Goal: Task Accomplishment & Management: Manage account settings

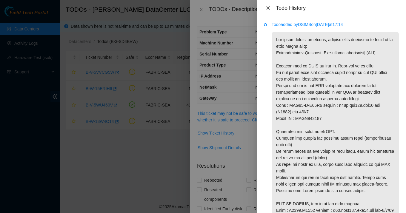
click at [270, 8] on icon "close" at bounding box center [268, 8] width 5 height 5
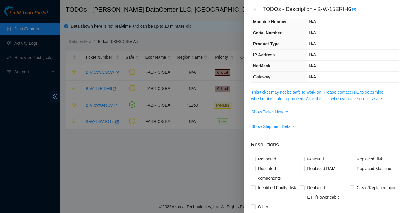
scroll to position [22, 0]
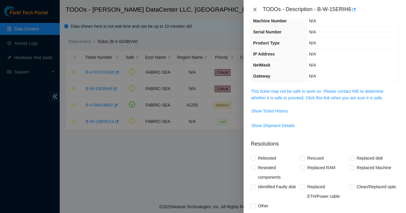
click at [257, 11] on icon "close" at bounding box center [255, 9] width 5 height 5
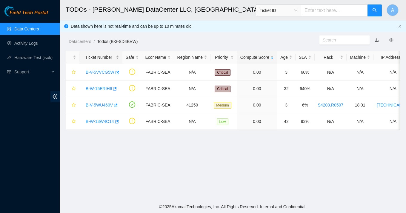
scroll to position [29, 0]
click at [100, 106] on link "B-V-5WU460V" at bounding box center [99, 105] width 27 height 5
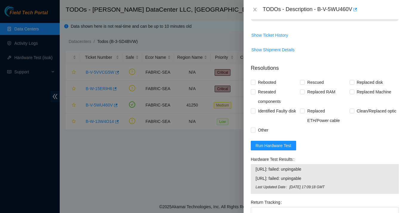
scroll to position [324, 0]
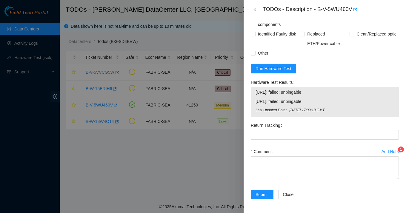
click at [389, 154] on button "Add Notes 1" at bounding box center [391, 152] width 20 height 10
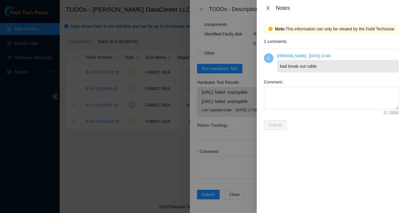
click at [268, 8] on icon "close" at bounding box center [267, 8] width 3 height 4
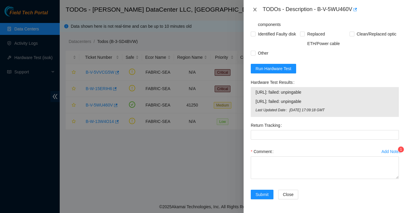
click at [258, 11] on button "Close" at bounding box center [255, 10] width 8 height 6
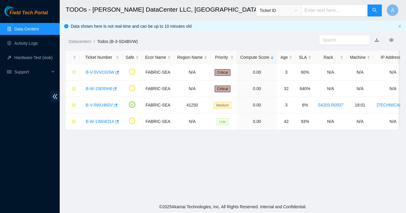
scroll to position [158, 0]
click at [25, 42] on link "Activity Logs" at bounding box center [26, 43] width 24 height 5
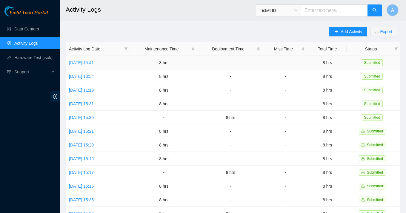
click at [94, 60] on link "Fri, 03 Oct 2025 15:41" at bounding box center [81, 62] width 25 height 5
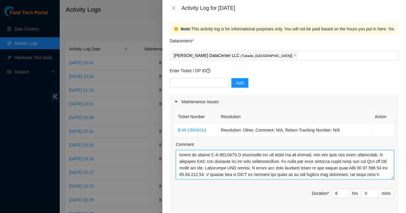
click at [243, 155] on textarea "Comment" at bounding box center [285, 164] width 218 height 29
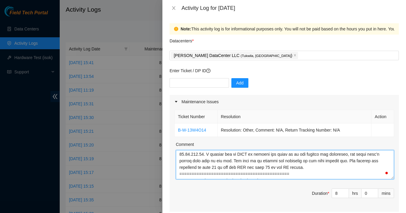
drag, startPoint x: 243, startPoint y: 155, endPoint x: 374, endPoint y: 166, distance: 131.8
click at [374, 166] on textarea "Comment" at bounding box center [285, 164] width 218 height 29
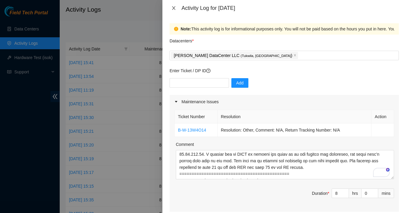
click at [171, 6] on button "Close" at bounding box center [174, 8] width 8 height 6
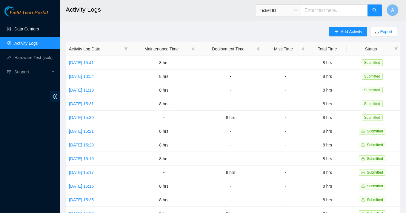
click at [36, 30] on link "Data Centers" at bounding box center [26, 29] width 24 height 5
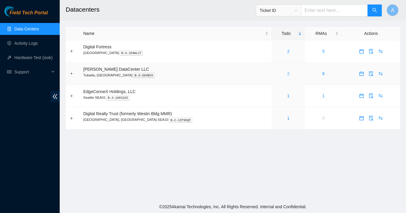
click at [287, 73] on link "2" at bounding box center [288, 73] width 2 height 5
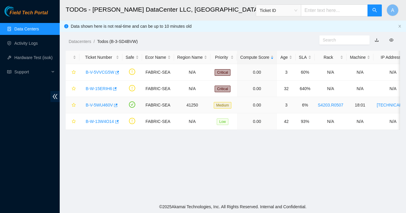
click at [113, 105] on link "B-V-5WU460V" at bounding box center [99, 105] width 27 height 5
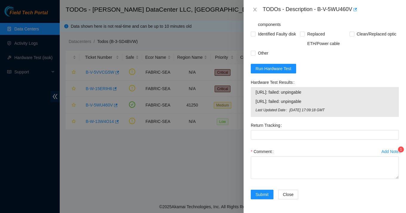
click at [392, 151] on div "Add Notes" at bounding box center [391, 152] width 19 height 4
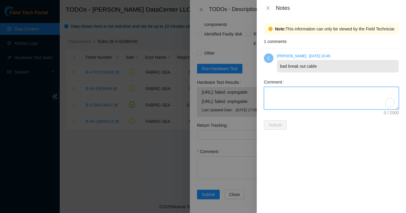
click at [285, 99] on textarea "Comment" at bounding box center [331, 98] width 135 height 23
paste textarea "I completed all the steps in the ticket, but the node was still unpingable. I c…"
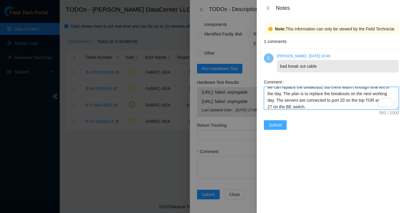
type textarea "I completed all the steps in the ticket, but the node was still unpingable. I c…"
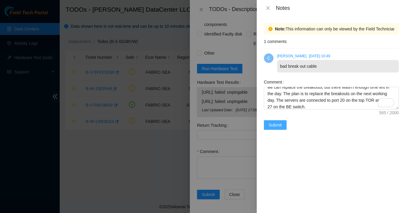
click at [282, 125] on span "Submit" at bounding box center [275, 125] width 13 height 7
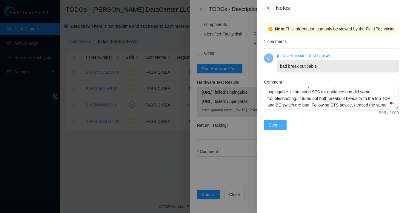
click at [280, 125] on span "Submit" at bounding box center [275, 125] width 13 height 7
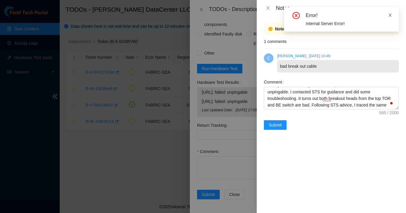
click at [389, 16] on icon "close" at bounding box center [390, 15] width 4 height 4
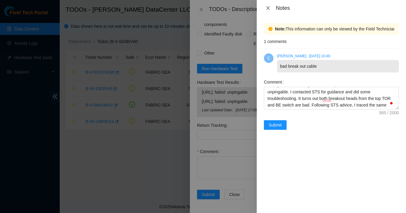
click at [269, 5] on button "Close" at bounding box center [268, 8] width 8 height 6
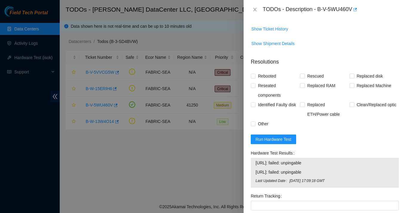
scroll to position [324, 0]
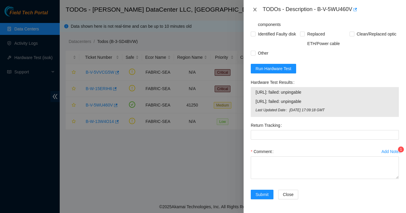
click at [254, 10] on icon "close" at bounding box center [254, 10] width 3 height 4
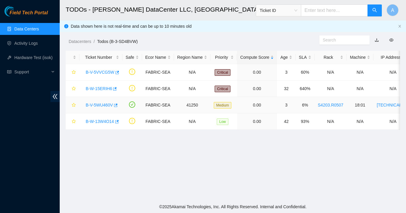
scroll to position [158, 0]
click at [109, 71] on link "B-V-5VVCG5W" at bounding box center [100, 72] width 29 height 5
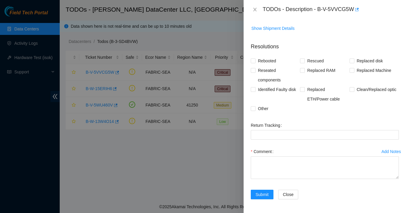
click at [252, 6] on div "TODOs - Description - B-V-5VVCG5W" at bounding box center [325, 10] width 148 height 10
click at [254, 9] on icon "close" at bounding box center [255, 9] width 5 height 5
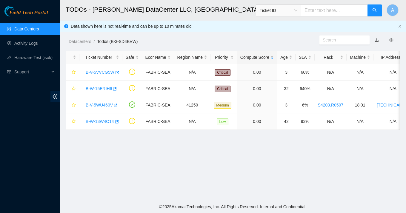
scroll to position [158, 0]
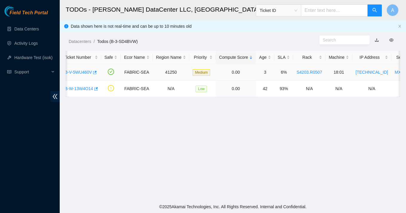
scroll to position [0, 10]
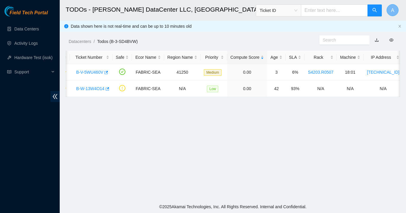
click at [396, 15] on button "A" at bounding box center [393, 10] width 12 height 12
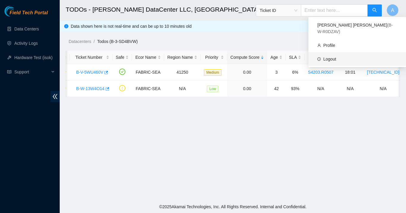
click at [335, 57] on link "Logout" at bounding box center [329, 59] width 13 height 5
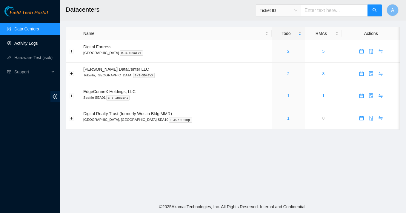
click at [32, 45] on link "Activity Logs" at bounding box center [26, 43] width 24 height 5
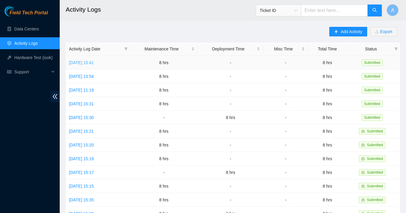
click at [94, 63] on link "Fri, 03 Oct 2025 15:41" at bounding box center [81, 62] width 25 height 5
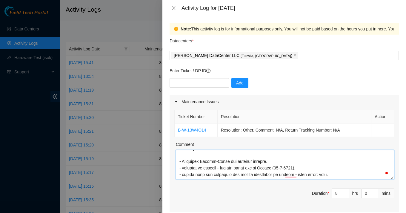
scroll to position [240, 0]
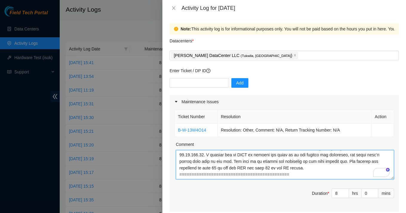
drag, startPoint x: 243, startPoint y: 156, endPoint x: 366, endPoint y: 170, distance: 124.8
click at [366, 170] on textarea "Comment" at bounding box center [285, 164] width 218 height 29
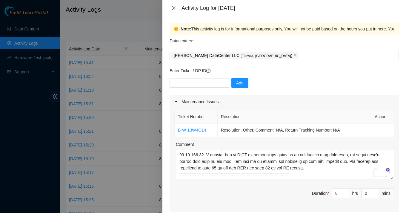
click at [174, 8] on icon "close" at bounding box center [173, 8] width 5 height 5
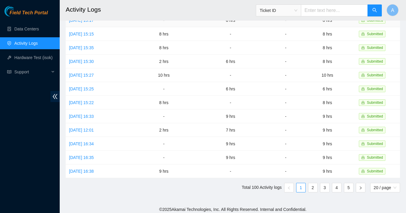
scroll to position [0, 0]
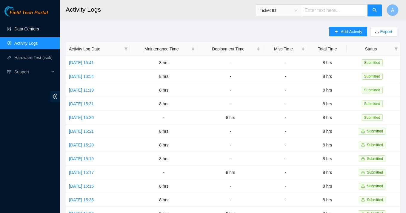
click at [33, 31] on link "Data Centers" at bounding box center [26, 29] width 24 height 5
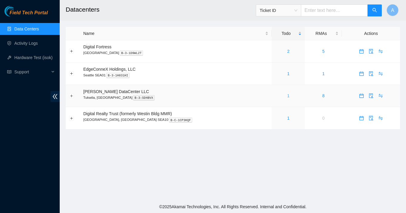
click at [287, 94] on link "1" at bounding box center [288, 95] width 2 height 5
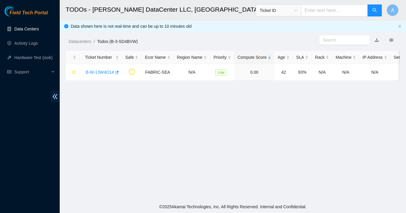
click at [38, 27] on link "Data Centers" at bounding box center [26, 29] width 24 height 5
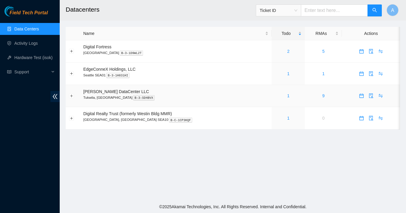
click at [276, 95] on div "1" at bounding box center [288, 96] width 27 height 7
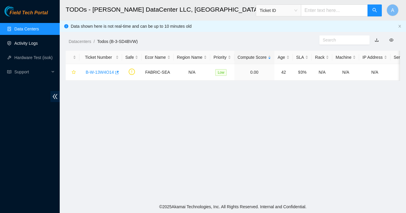
click at [33, 44] on link "Activity Logs" at bounding box center [26, 43] width 24 height 5
